Goal: Information Seeking & Learning: Find specific fact

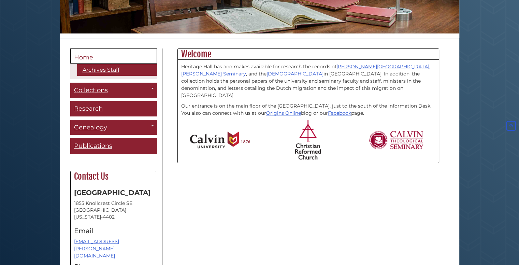
scroll to position [140, 0]
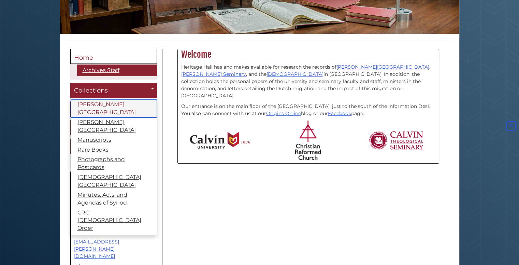
click at [112, 105] on link "[PERSON_NAME][GEOGRAPHIC_DATA]" at bounding box center [114, 109] width 86 height 18
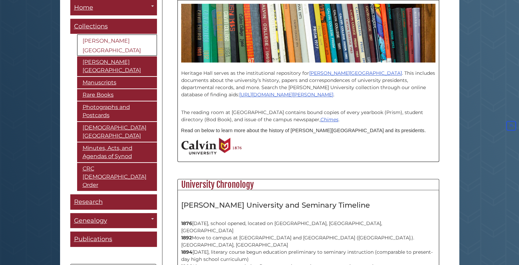
scroll to position [197, 0]
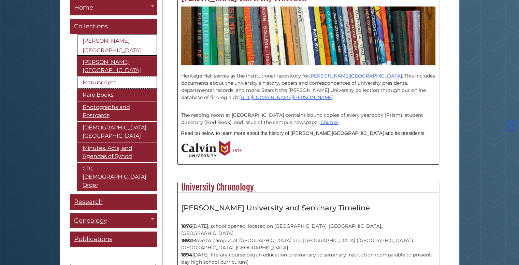
click at [106, 77] on link "Manuscripts" at bounding box center [117, 83] width 80 height 12
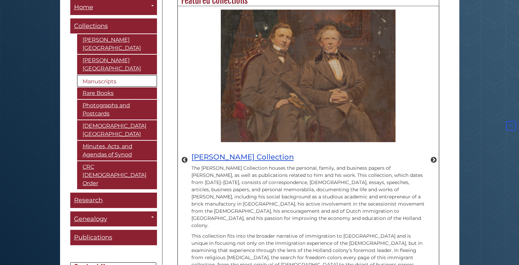
scroll to position [338, 0]
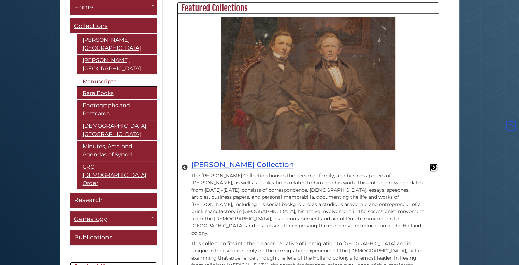
click at [432, 164] on button "Next" at bounding box center [433, 167] width 7 height 7
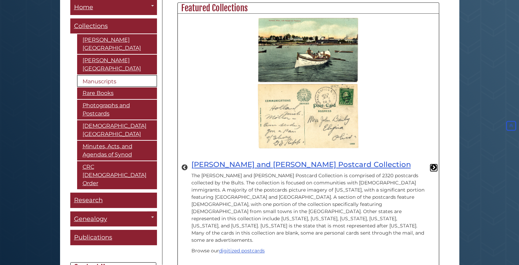
click at [432, 164] on button "Next" at bounding box center [433, 167] width 7 height 7
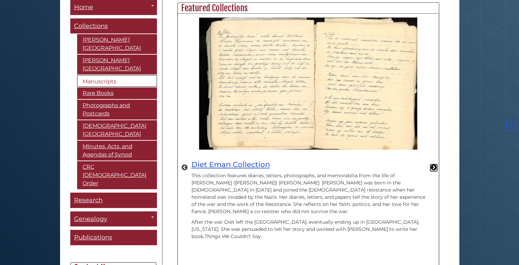
click at [432, 164] on button "Next" at bounding box center [433, 167] width 7 height 7
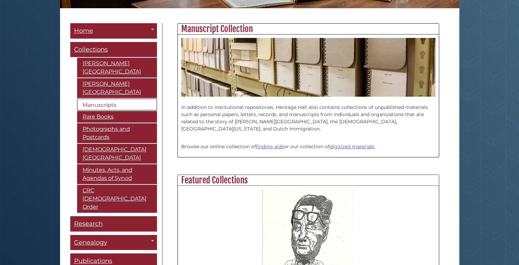
scroll to position [165, 0]
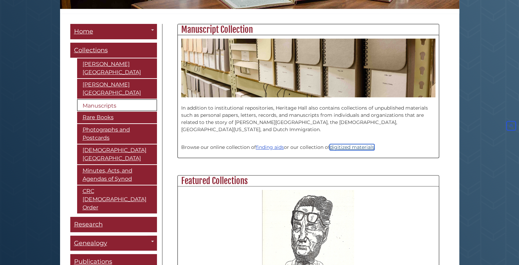
click at [359, 149] on link "digitized materials" at bounding box center [352, 147] width 45 height 6
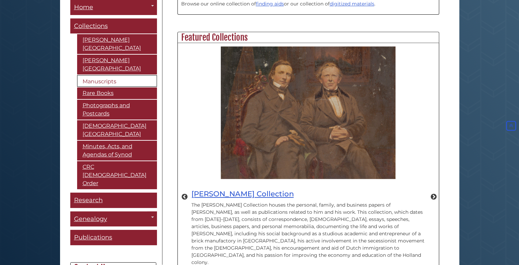
scroll to position [313, 0]
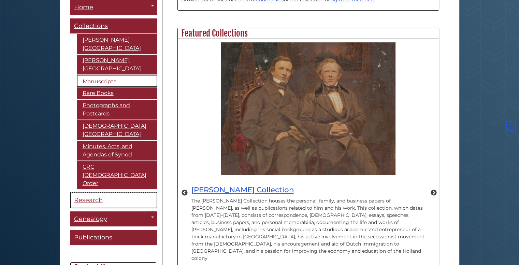
click at [102, 197] on span "Research" at bounding box center [88, 201] width 29 height 8
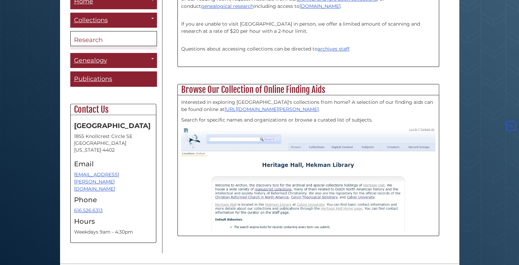
scroll to position [226, 0]
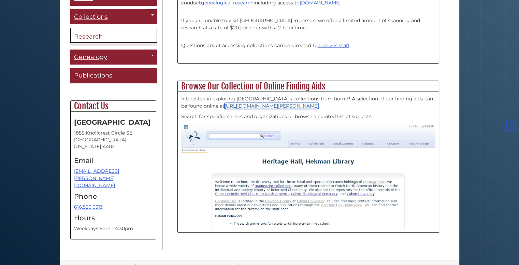
click at [244, 107] on link "[URL][DOMAIN_NAME][PERSON_NAME]" at bounding box center [272, 106] width 94 height 6
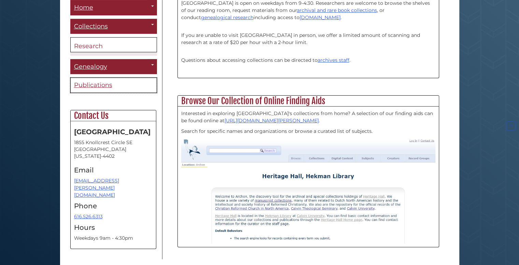
scroll to position [211, 0]
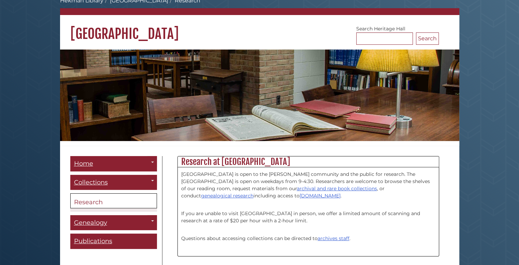
scroll to position [33, 0]
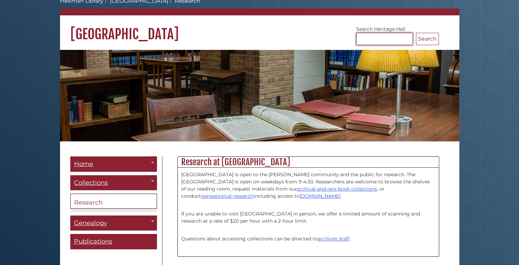
click at [368, 38] on input "Search Heritage Hall" at bounding box center [384, 39] width 57 height 12
type input "**********"
click at [425, 42] on button "Search" at bounding box center [427, 39] width 23 height 12
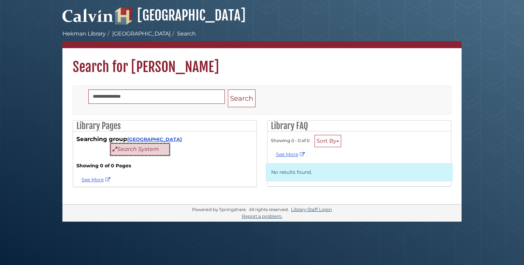
click at [138, 146] on button "Search System" at bounding box center [140, 149] width 59 height 12
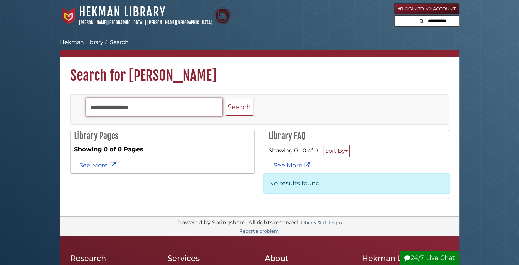
click at [116, 107] on input "**********" at bounding box center [154, 107] width 137 height 18
drag, startPoint x: 110, startPoint y: 106, endPoint x: 16, endPoint y: 98, distance: 94.2
click at [16, 98] on body "Skip to Main Content [GEOGRAPHIC_DATA] [PERSON_NAME][GEOGRAPHIC_DATA] | [PERSON…" at bounding box center [259, 241] width 519 height 483
type input "*********"
click at [226, 98] on button "Search" at bounding box center [240, 107] width 28 height 18
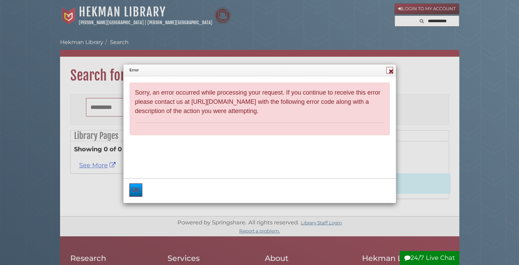
click at [134, 197] on div "OK" at bounding box center [136, 189] width 20 height 19
click at [139, 185] on button "OK" at bounding box center [135, 189] width 13 height 13
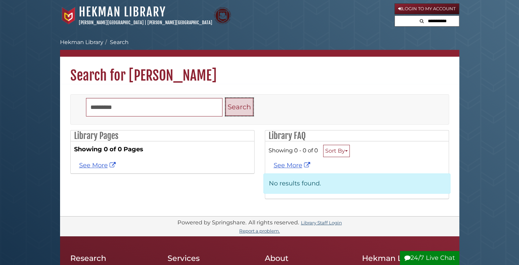
click at [235, 100] on button "Search" at bounding box center [240, 107] width 28 height 18
click at [244, 114] on button "Search" at bounding box center [240, 107] width 28 height 18
